Goal: Task Accomplishment & Management: Manage account settings

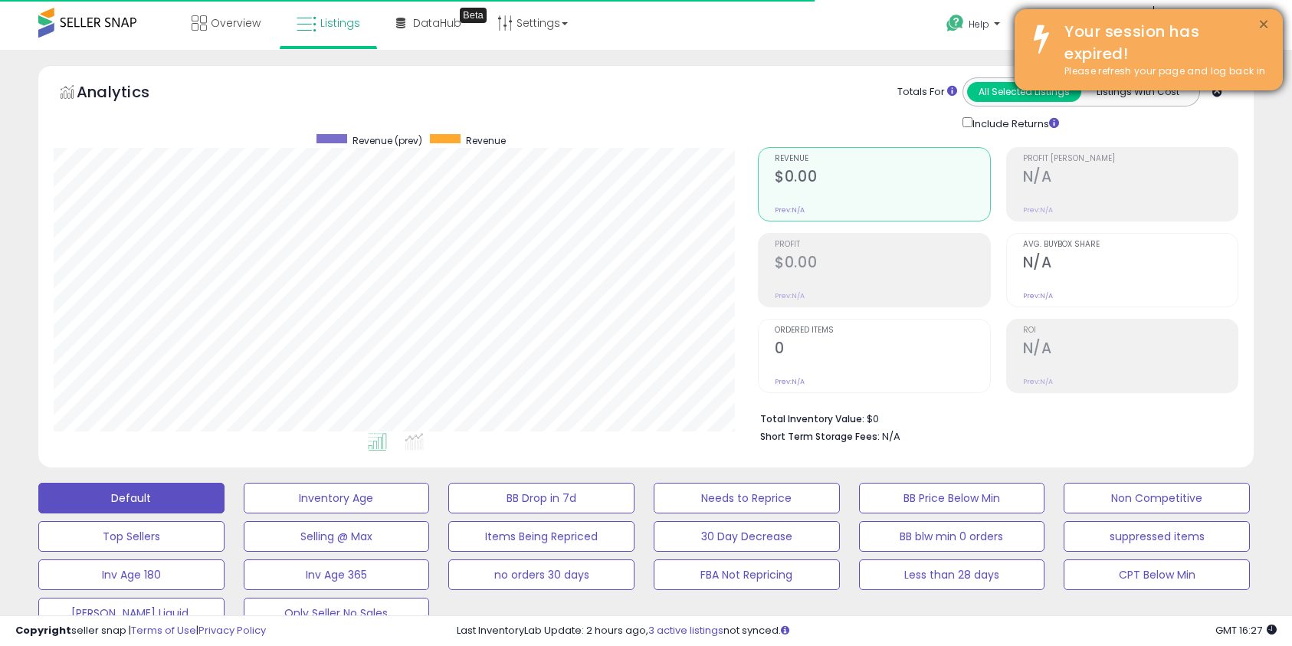
scroll to position [314, 704]
drag, startPoint x: 1259, startPoint y: 21, endPoint x: 1244, endPoint y: 18, distance: 15.6
click at [1259, 21] on button "×" at bounding box center [1264, 24] width 12 height 19
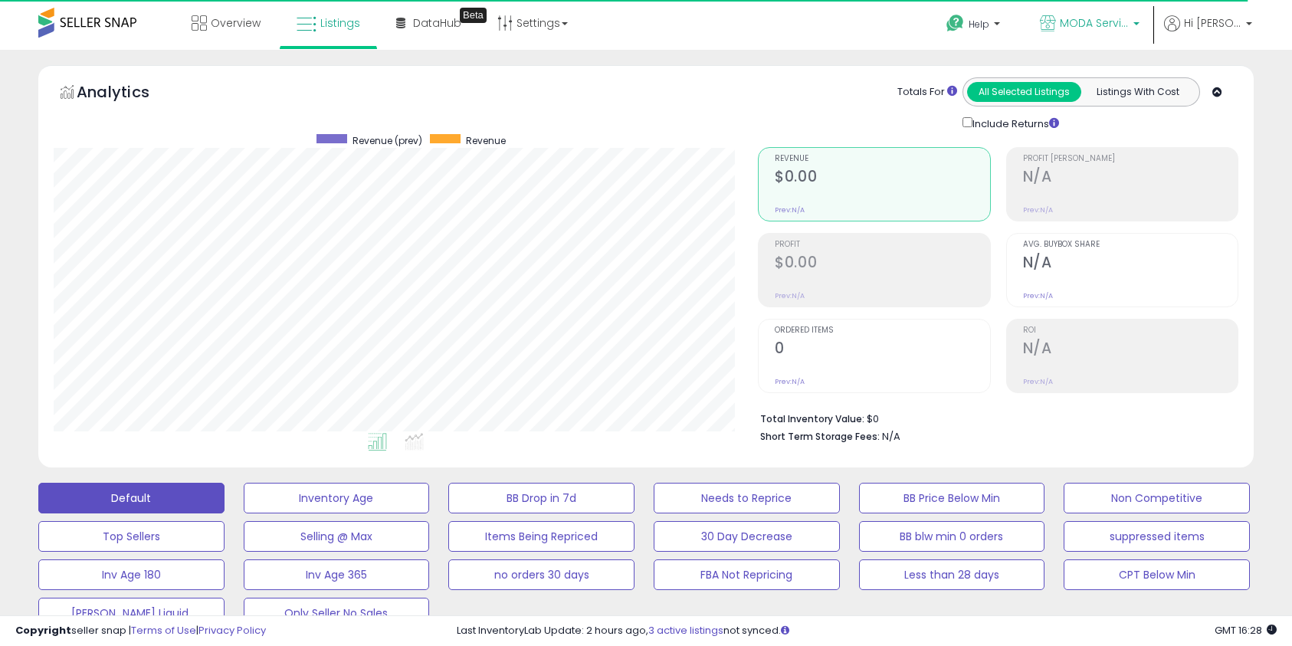
click at [1075, 18] on span "MODA Services Inc" at bounding box center [1094, 22] width 69 height 15
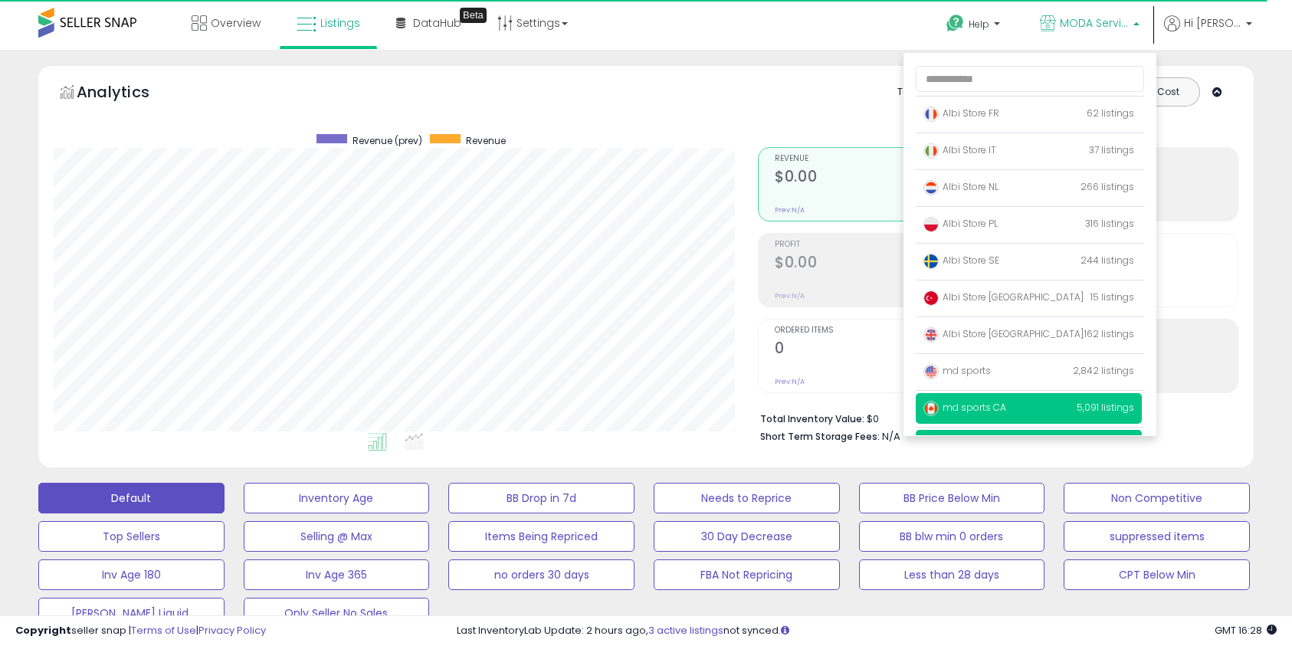
scroll to position [100, 0]
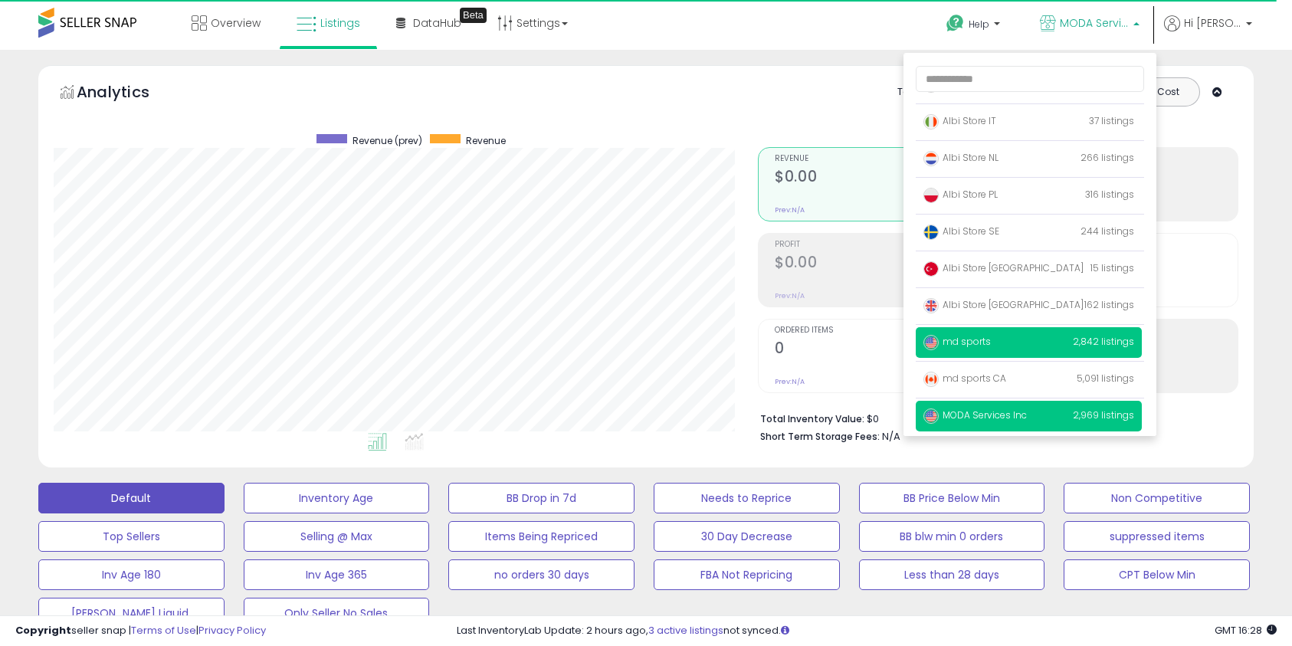
click at [1005, 340] on p "md sports 2,842 listings" at bounding box center [1029, 342] width 226 height 31
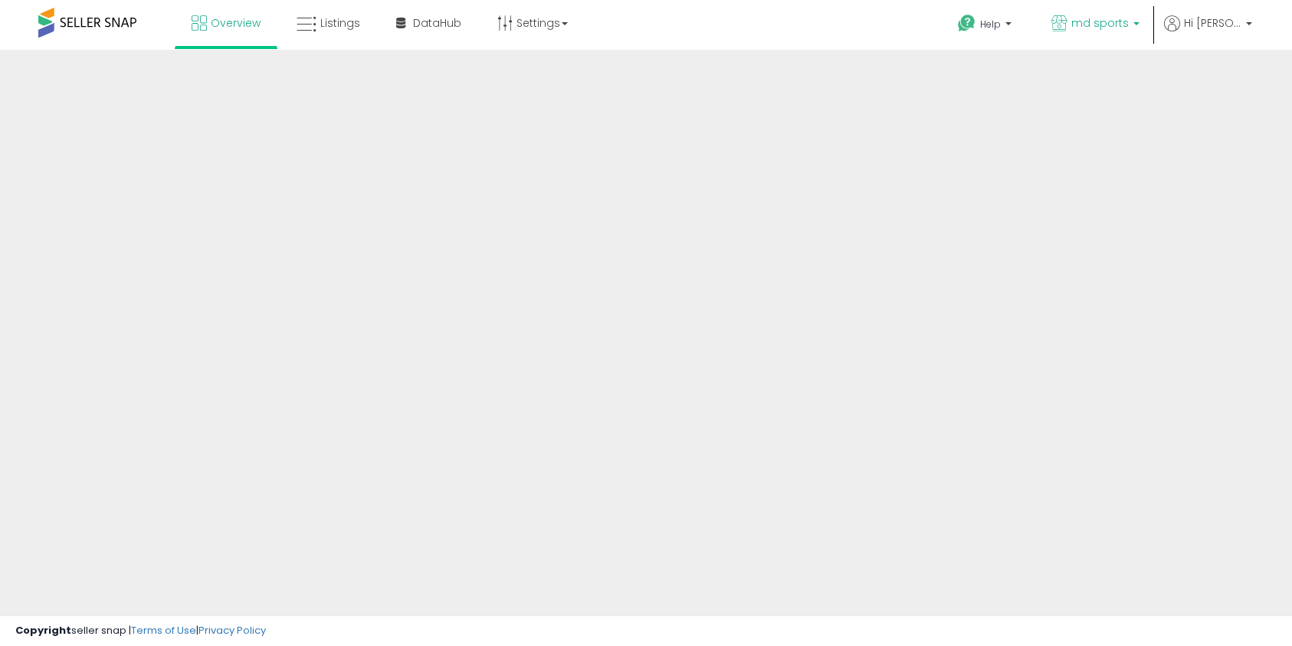
click at [1136, 27] on p "md sports" at bounding box center [1096, 24] width 88 height 19
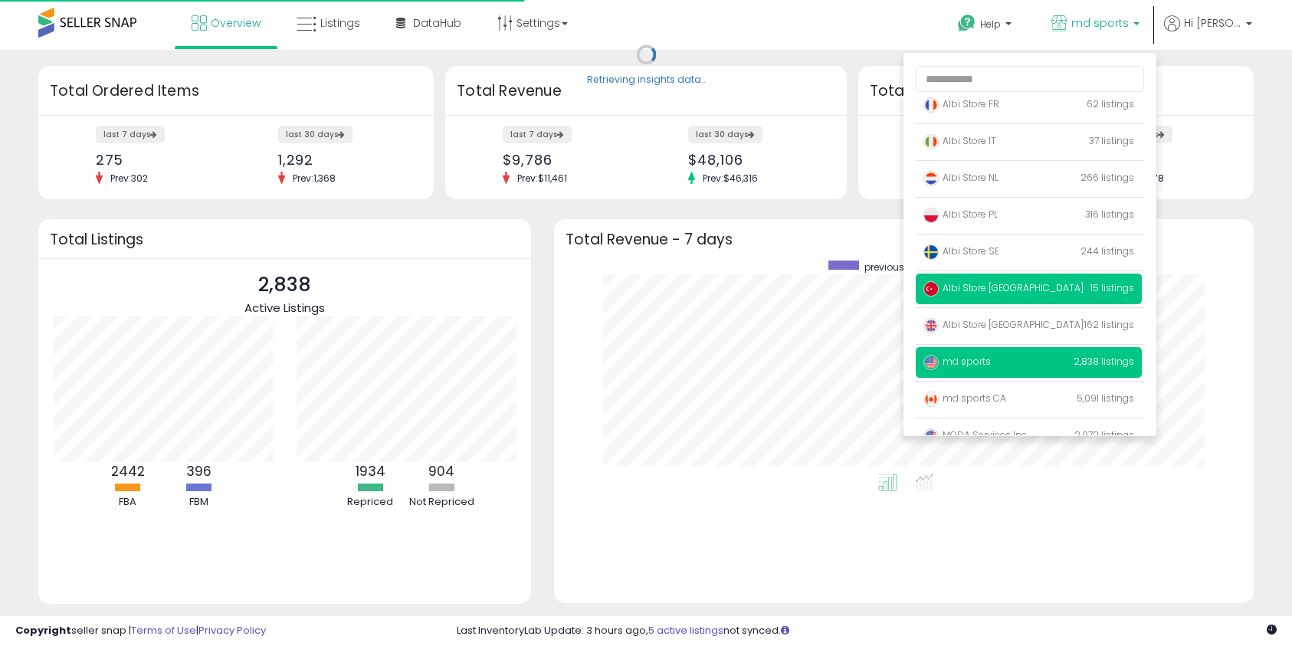
scroll to position [100, 0]
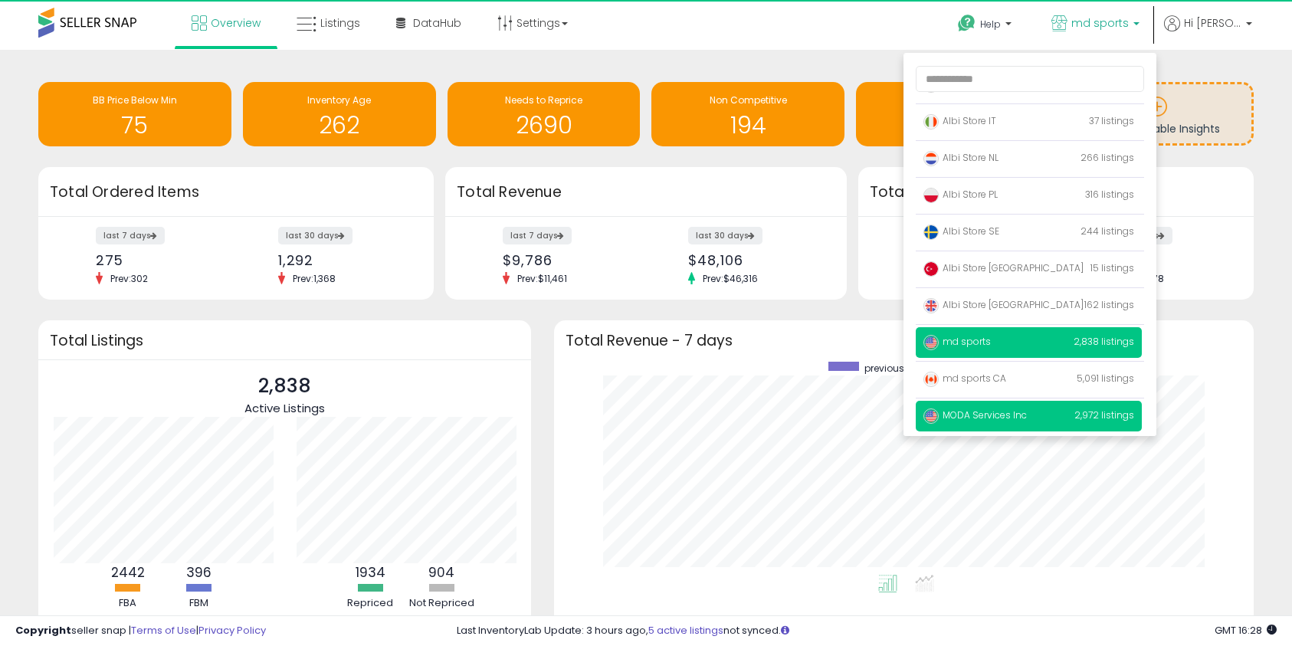
click at [989, 418] on span "MODA Services Inc" at bounding box center [975, 415] width 103 height 13
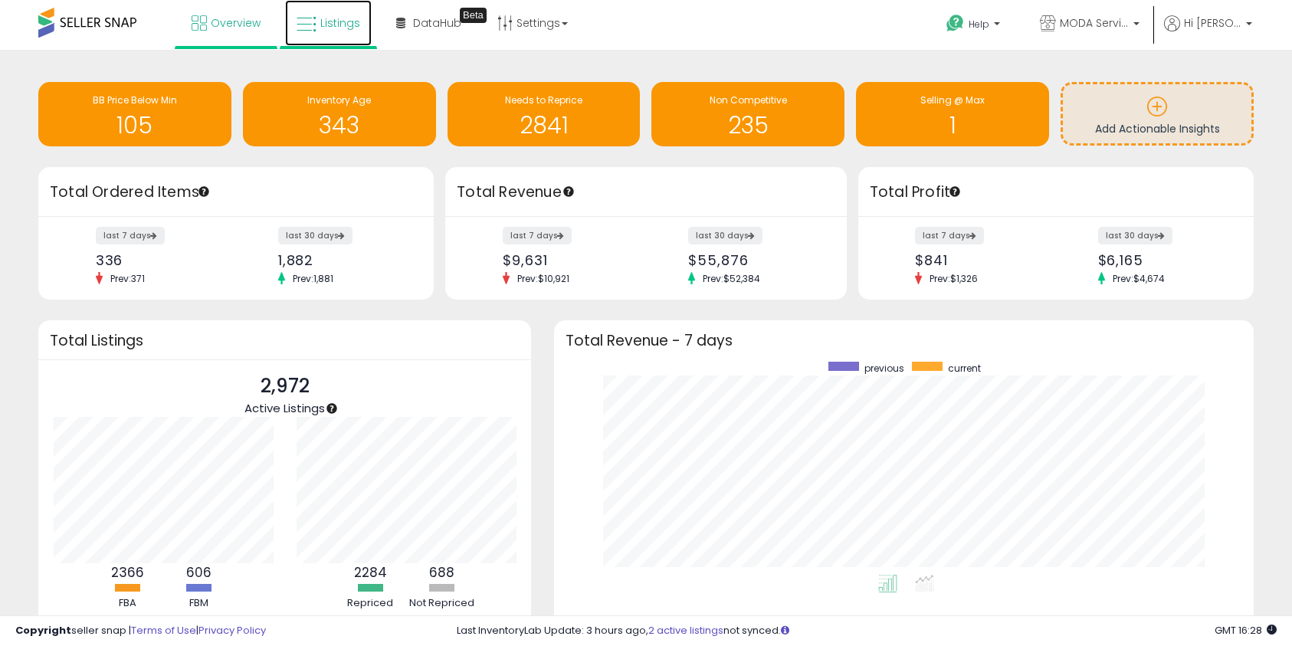
click at [351, 29] on span "Listings" at bounding box center [340, 22] width 40 height 15
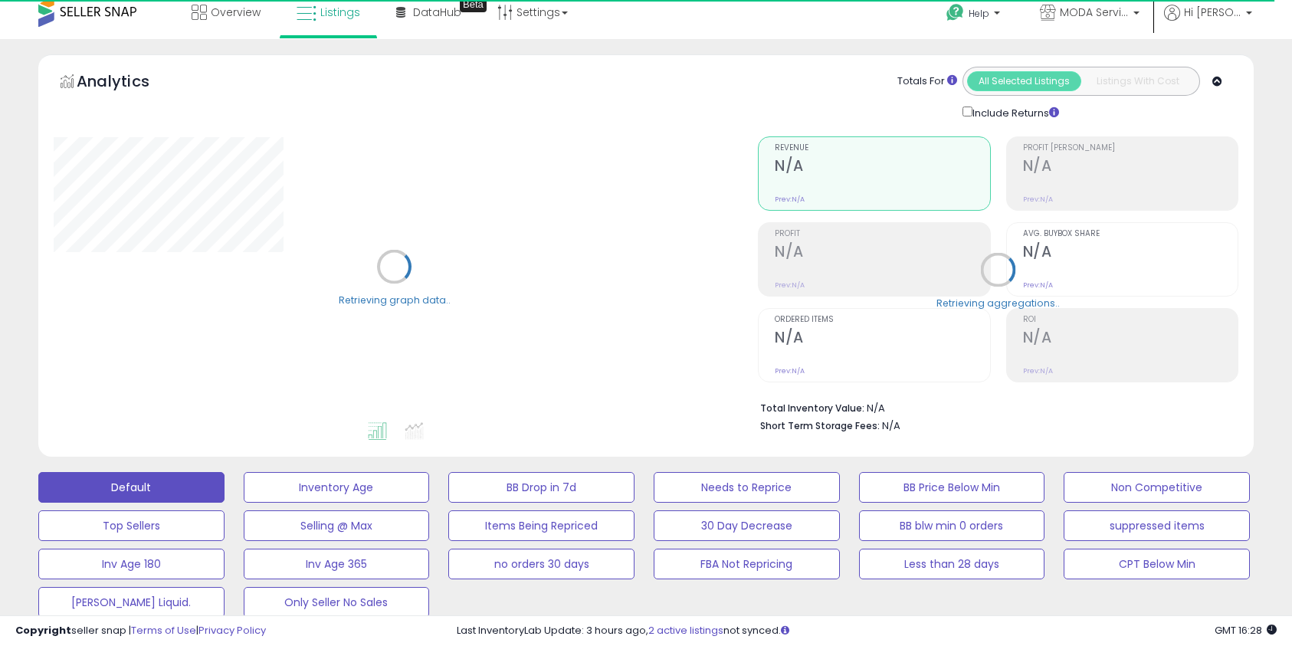
scroll to position [131, 0]
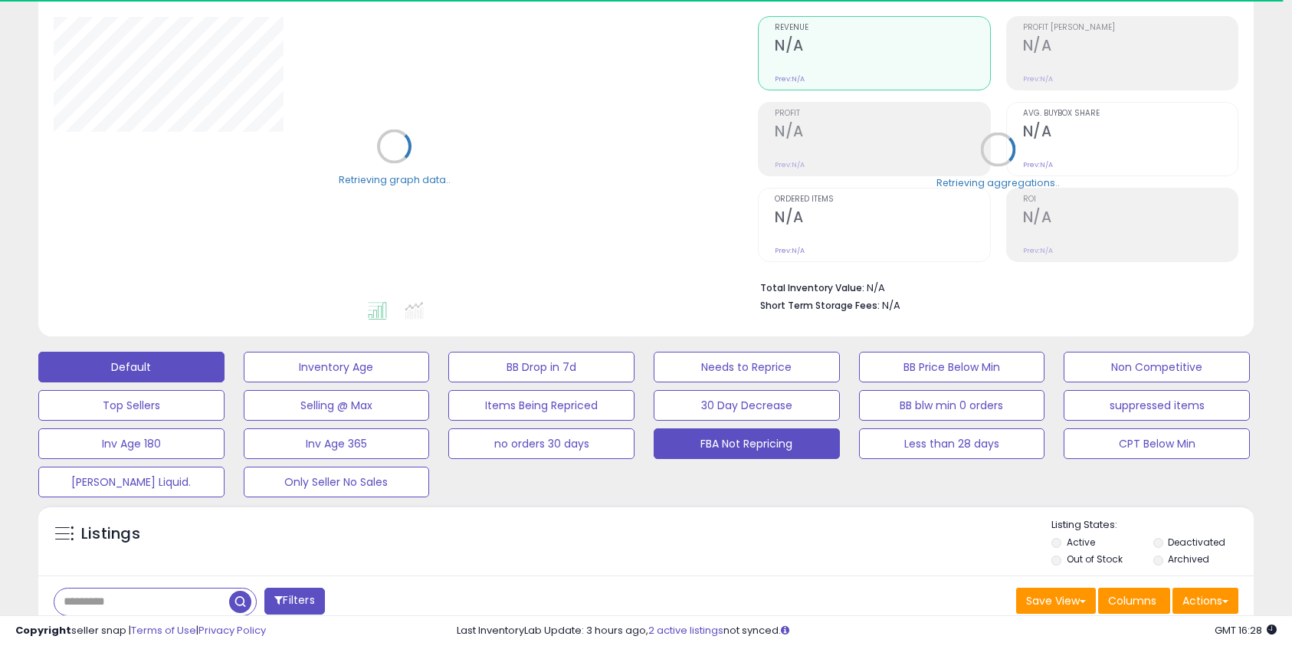
click at [711, 439] on button "FBA Not Repricing" at bounding box center [747, 443] width 186 height 31
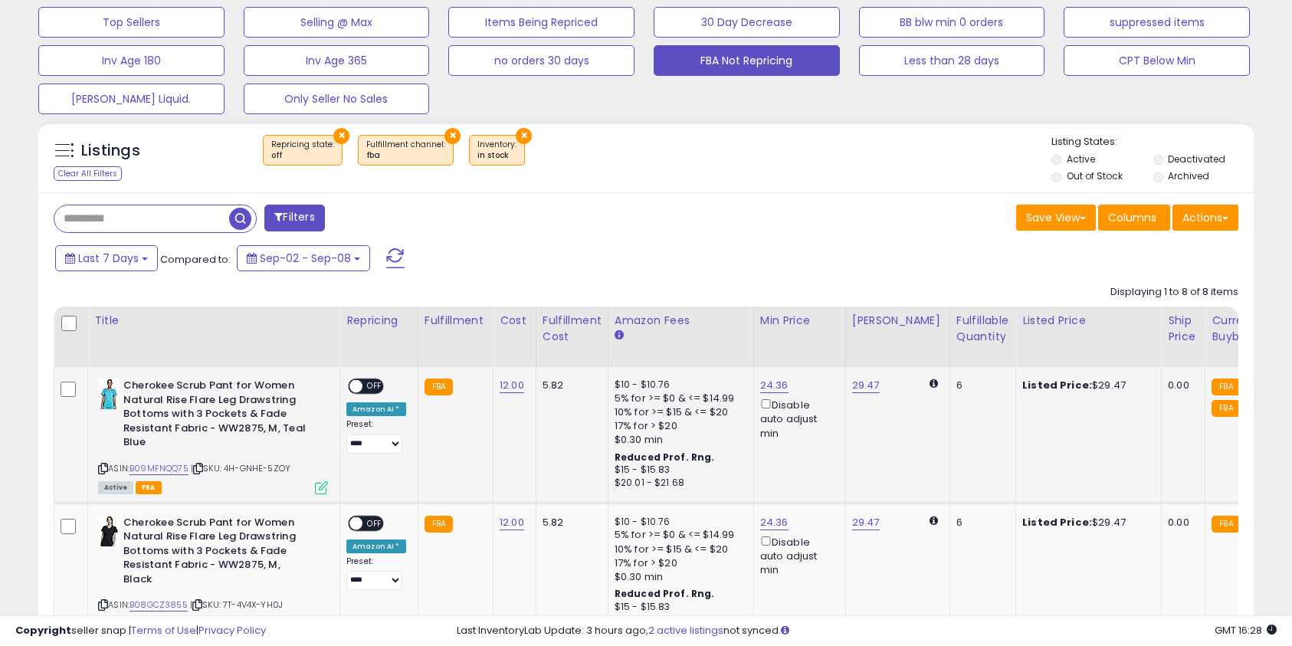
scroll to position [523, 0]
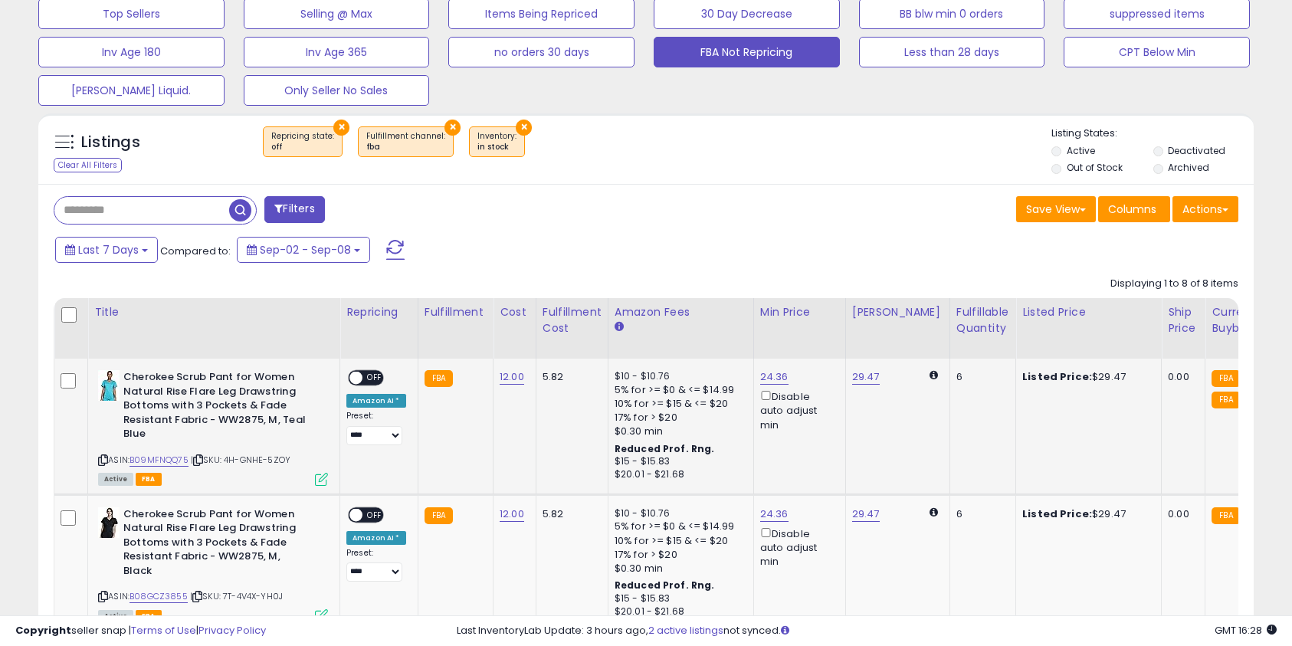
click at [374, 376] on span "OFF" at bounding box center [375, 378] width 25 height 13
click at [380, 512] on span "OFF" at bounding box center [375, 514] width 25 height 13
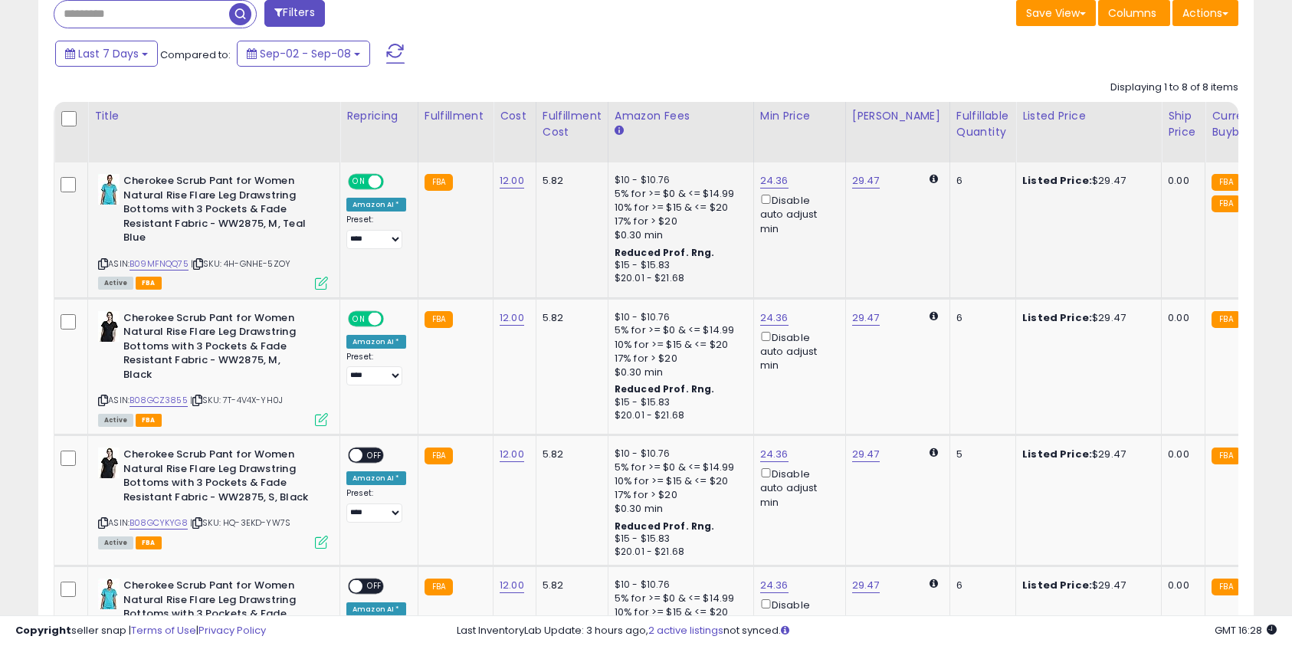
scroll to position [738, 0]
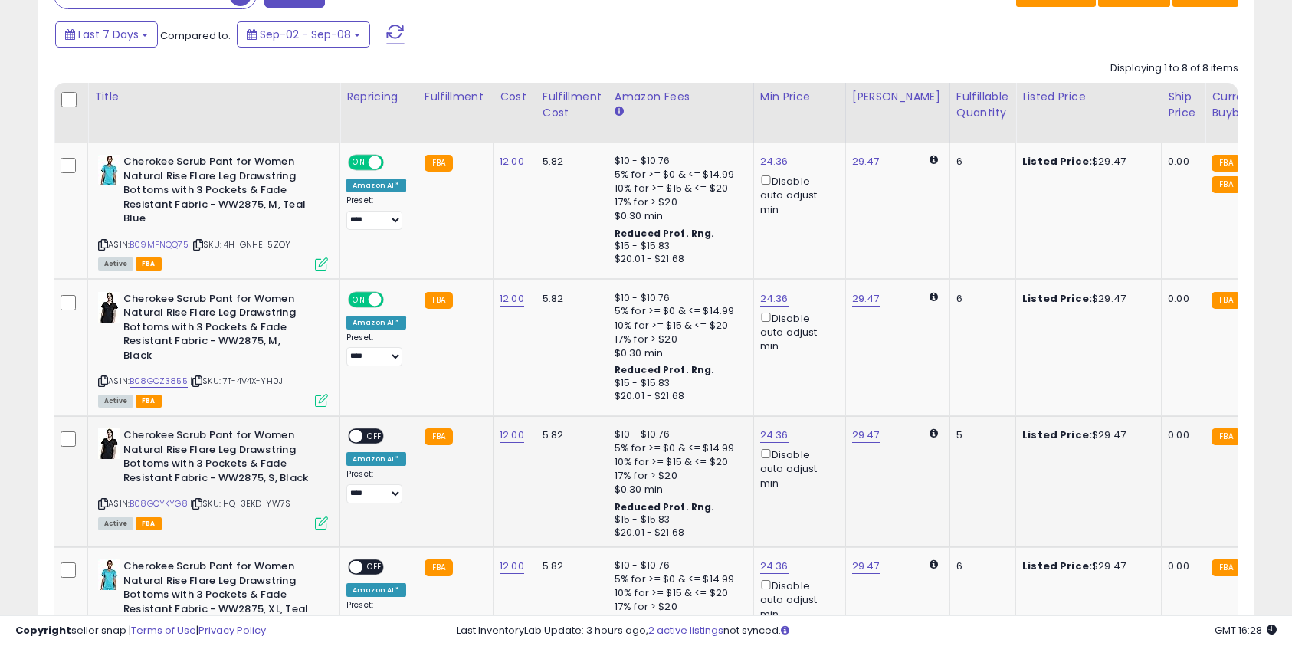
click at [381, 437] on span "OFF" at bounding box center [375, 436] width 25 height 13
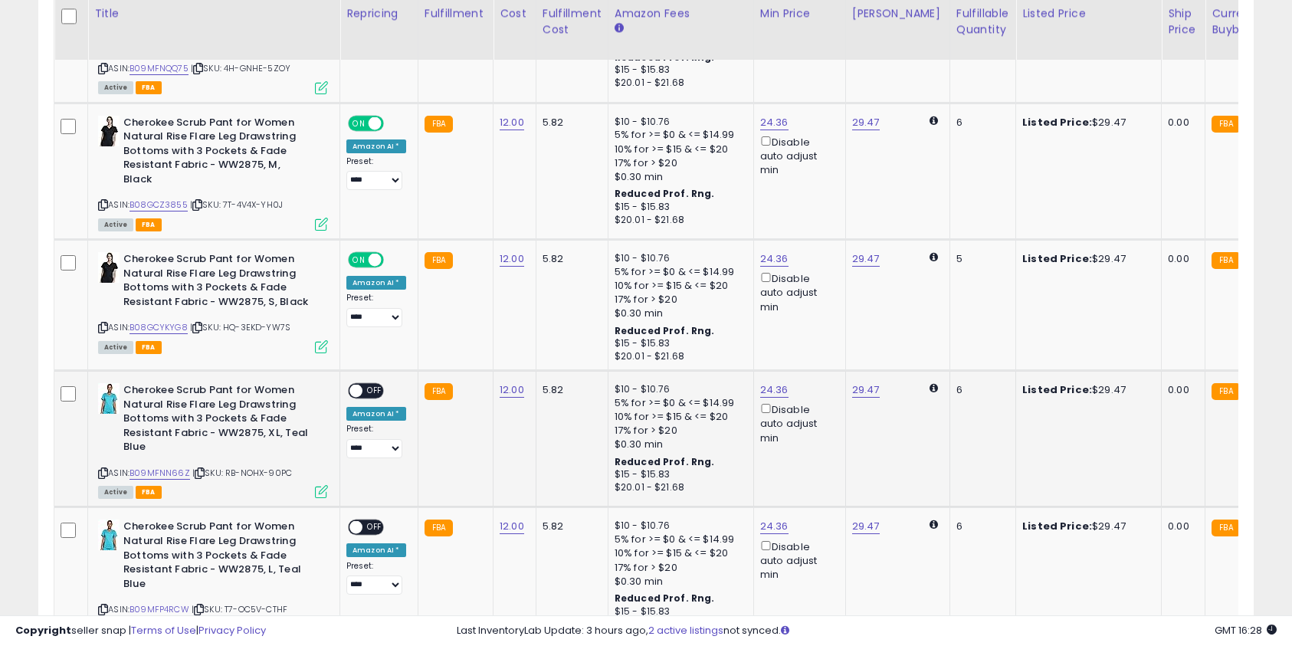
click at [377, 388] on span "OFF" at bounding box center [375, 391] width 25 height 13
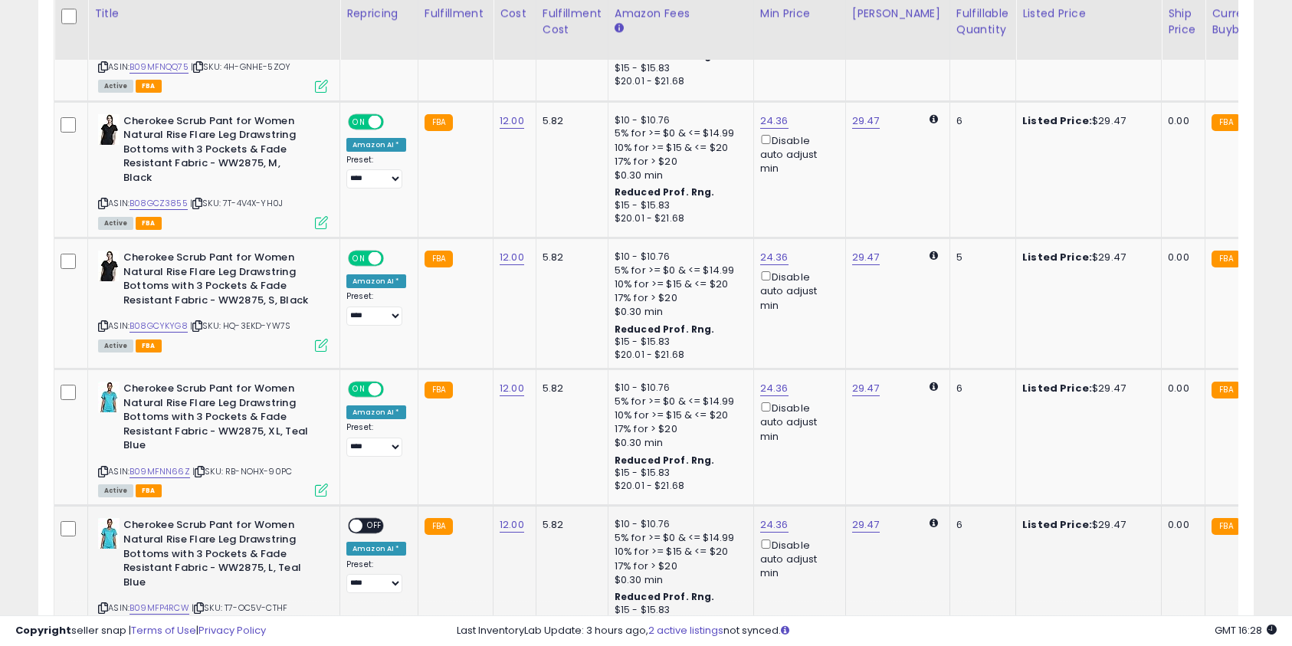
click at [373, 525] on span "OFF" at bounding box center [375, 526] width 25 height 13
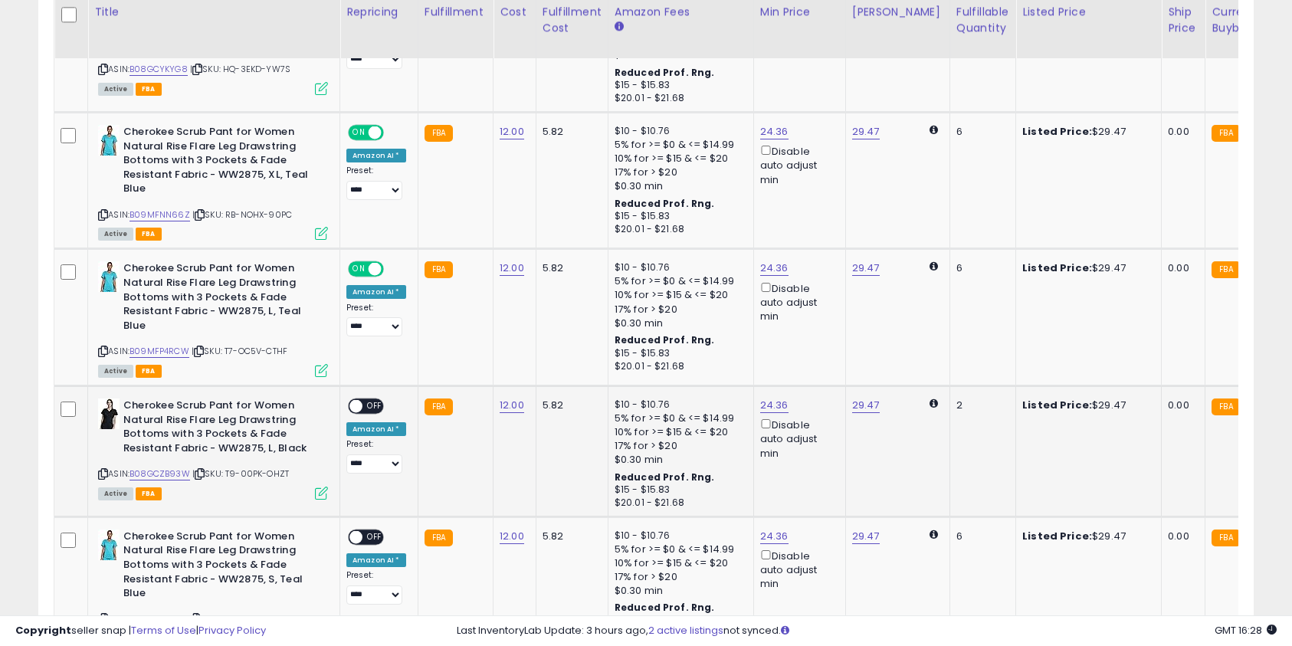
scroll to position [1177, 0]
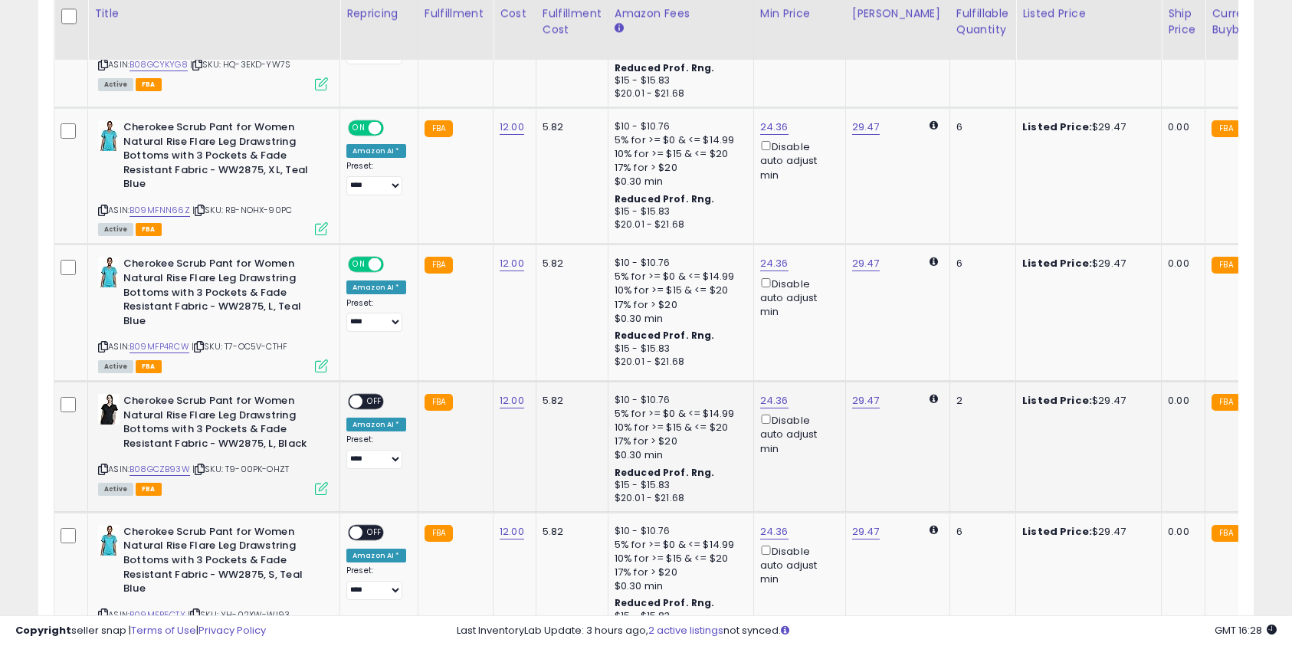
click at [379, 402] on span "OFF" at bounding box center [375, 402] width 25 height 13
drag, startPoint x: 373, startPoint y: 537, endPoint x: 385, endPoint y: 522, distance: 19.2
click at [373, 537] on span "OFF" at bounding box center [375, 533] width 25 height 13
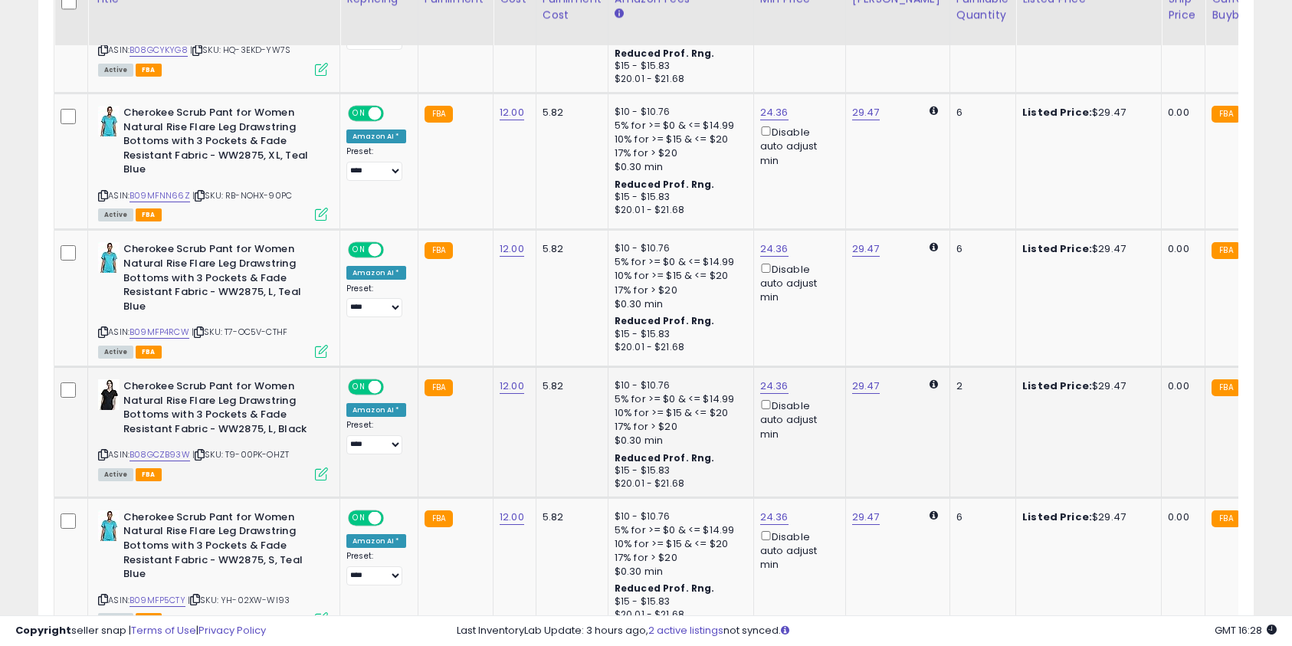
scroll to position [1436, 0]
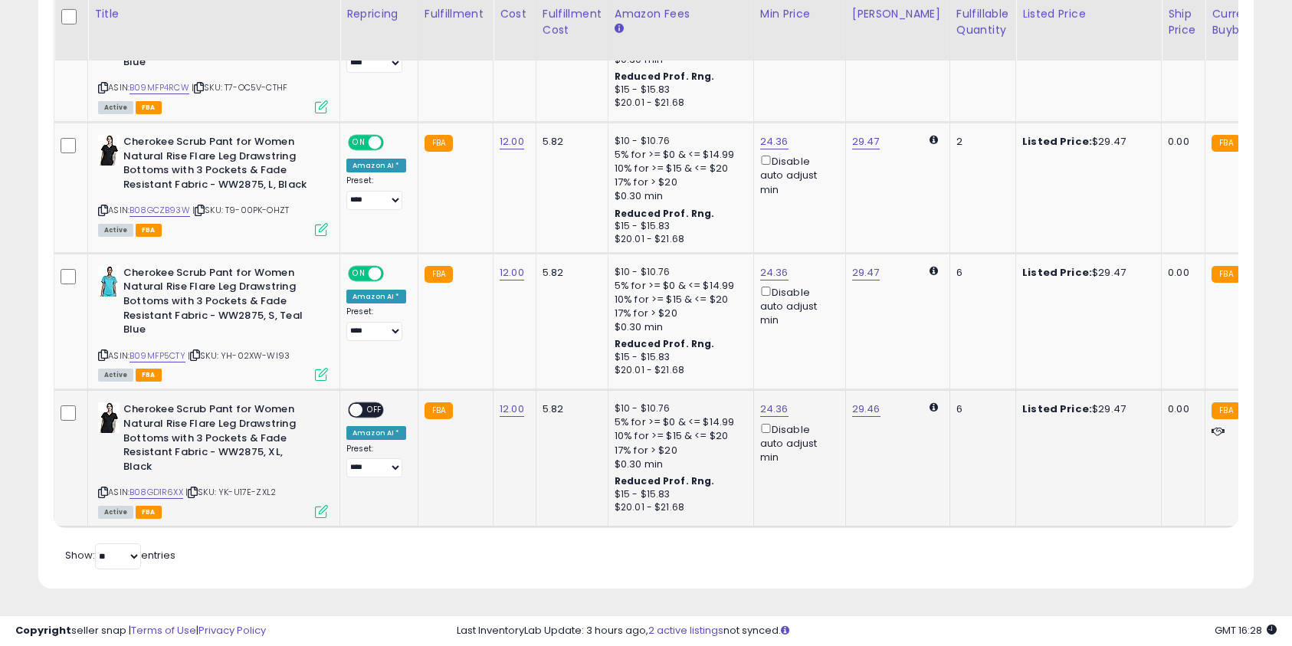
click at [363, 410] on span "OFF" at bounding box center [375, 410] width 25 height 13
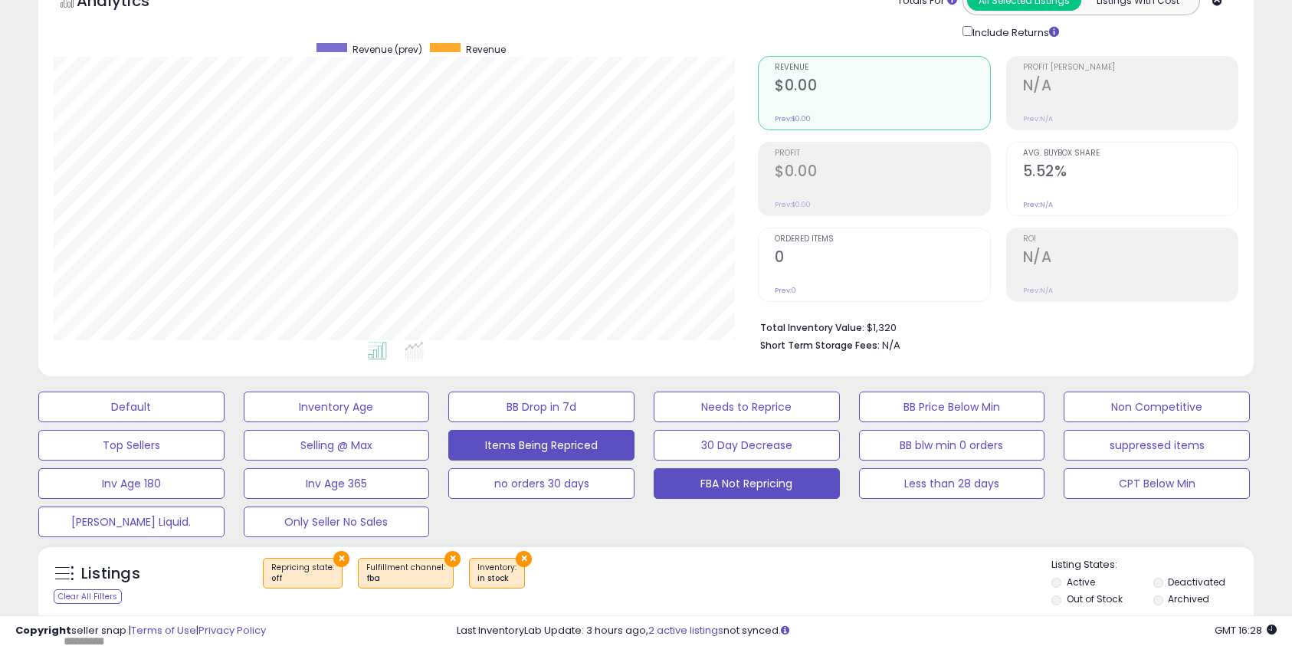
scroll to position [0, 0]
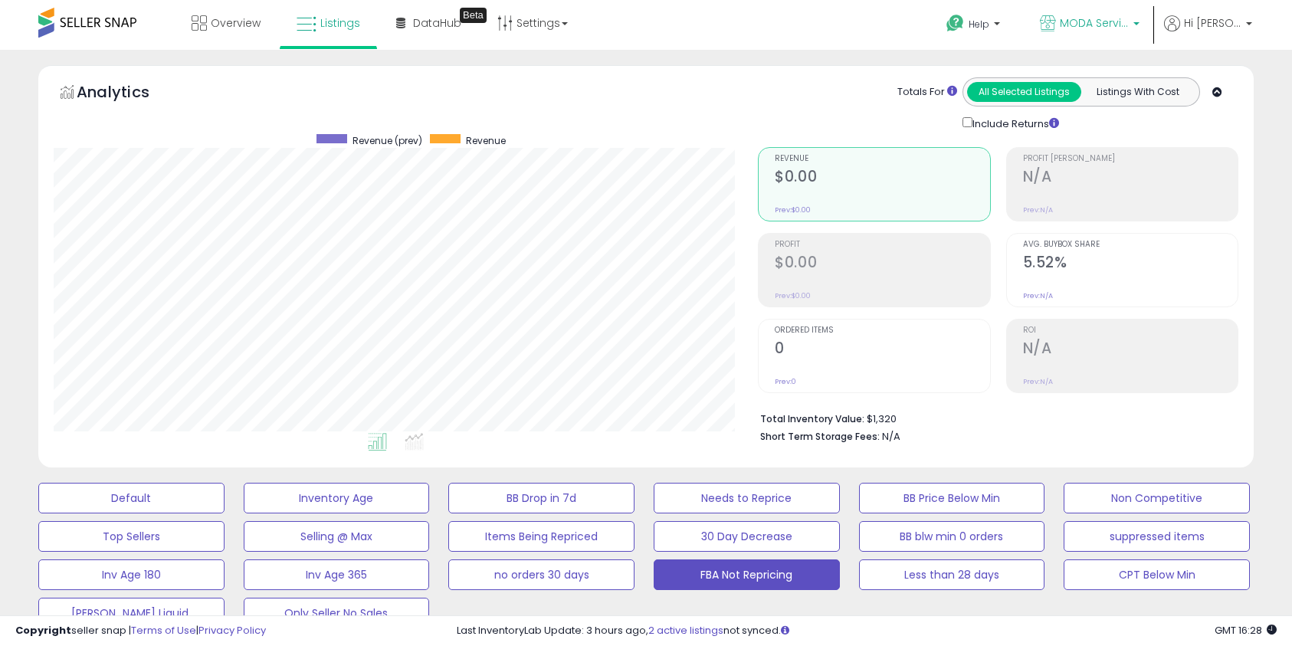
click at [1110, 21] on span "MODA Services Inc" at bounding box center [1094, 22] width 69 height 15
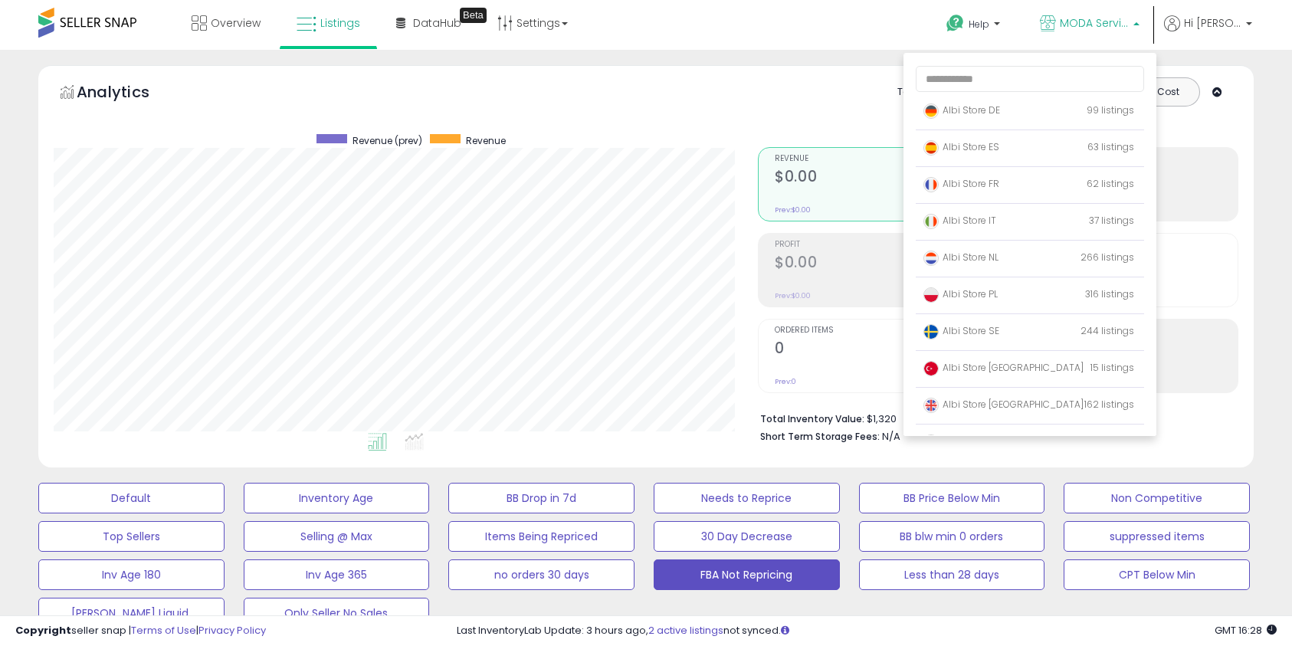
scroll to position [100, 0]
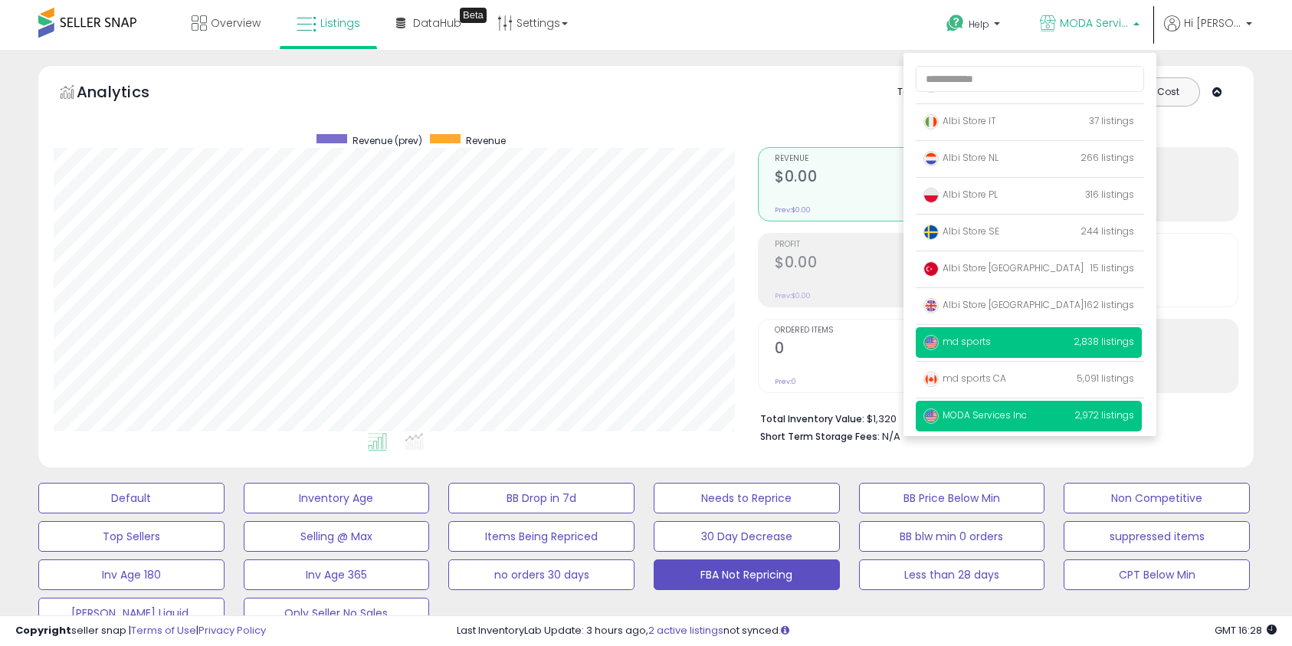
click at [1014, 340] on p "md sports 2,838 listings" at bounding box center [1029, 342] width 226 height 31
